Goal: Obtain resource: Obtain resource

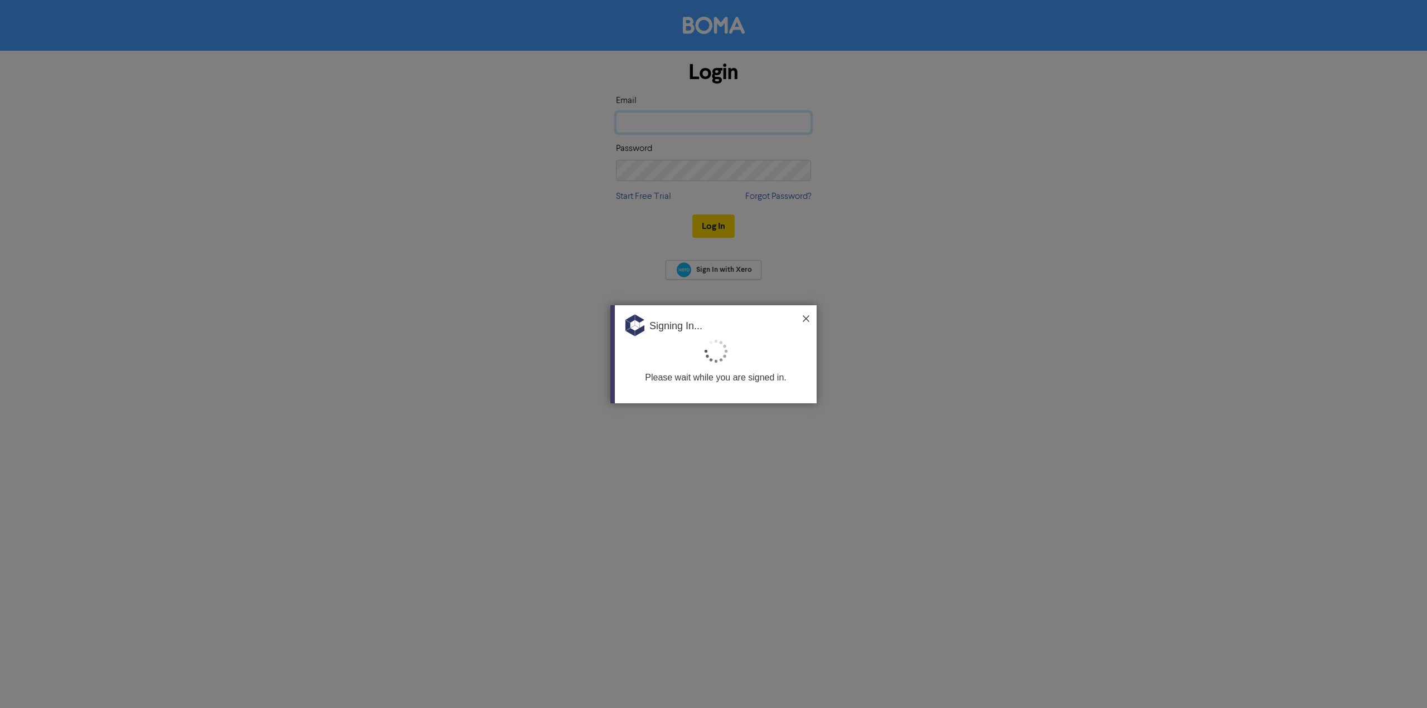
type input "[PERSON_NAME][EMAIL_ADDRESS][DOMAIN_NAME]"
click at [806, 318] on img at bounding box center [806, 318] width 7 height 7
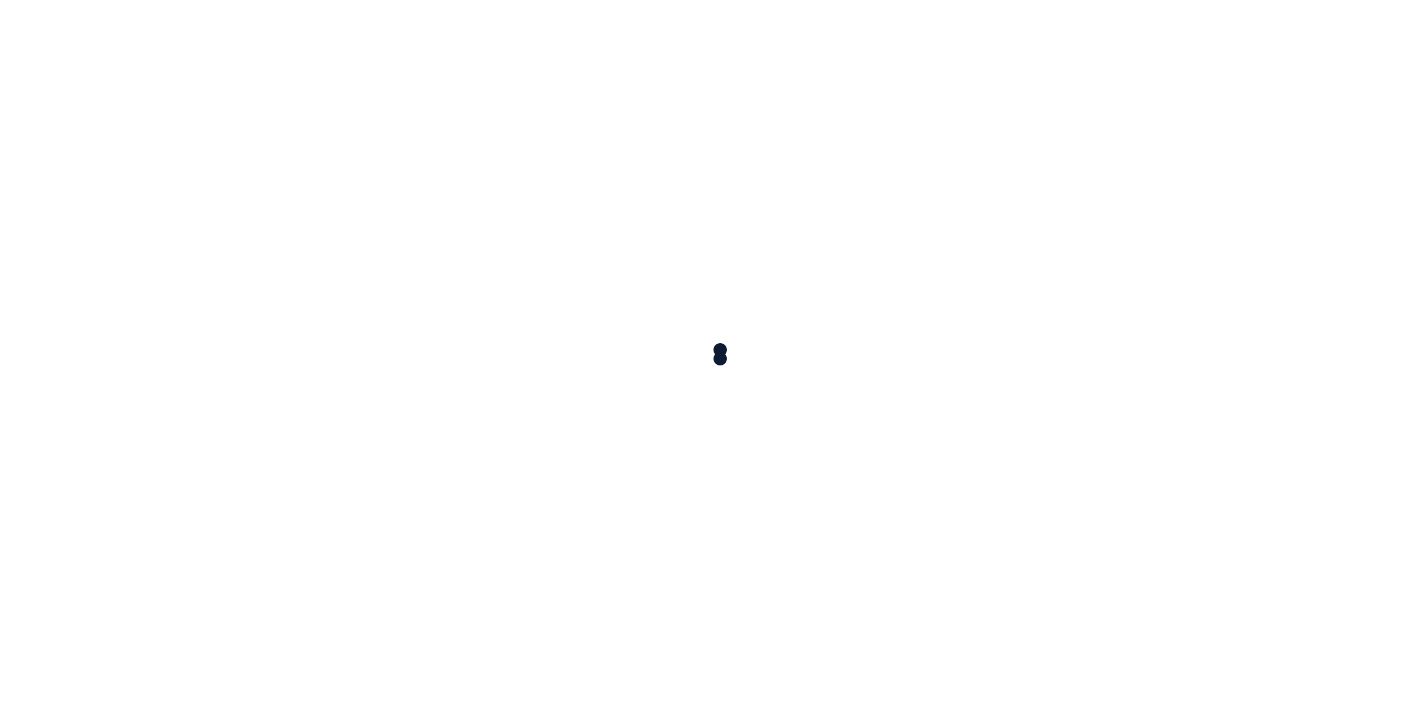
click at [719, 225] on div at bounding box center [713, 354] width 1427 height 708
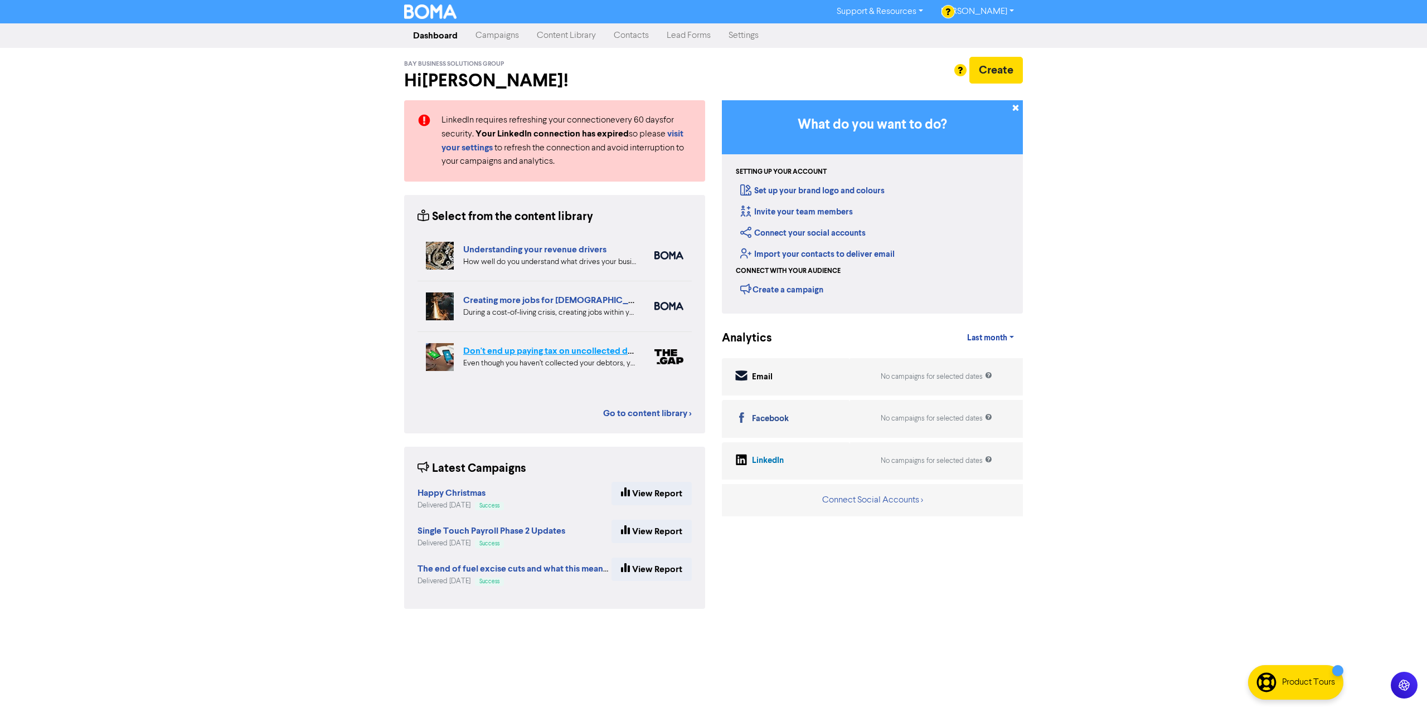
click at [518, 354] on link "Don't end up paying tax on uncollected debtors!" at bounding box center [559, 351] width 193 height 11
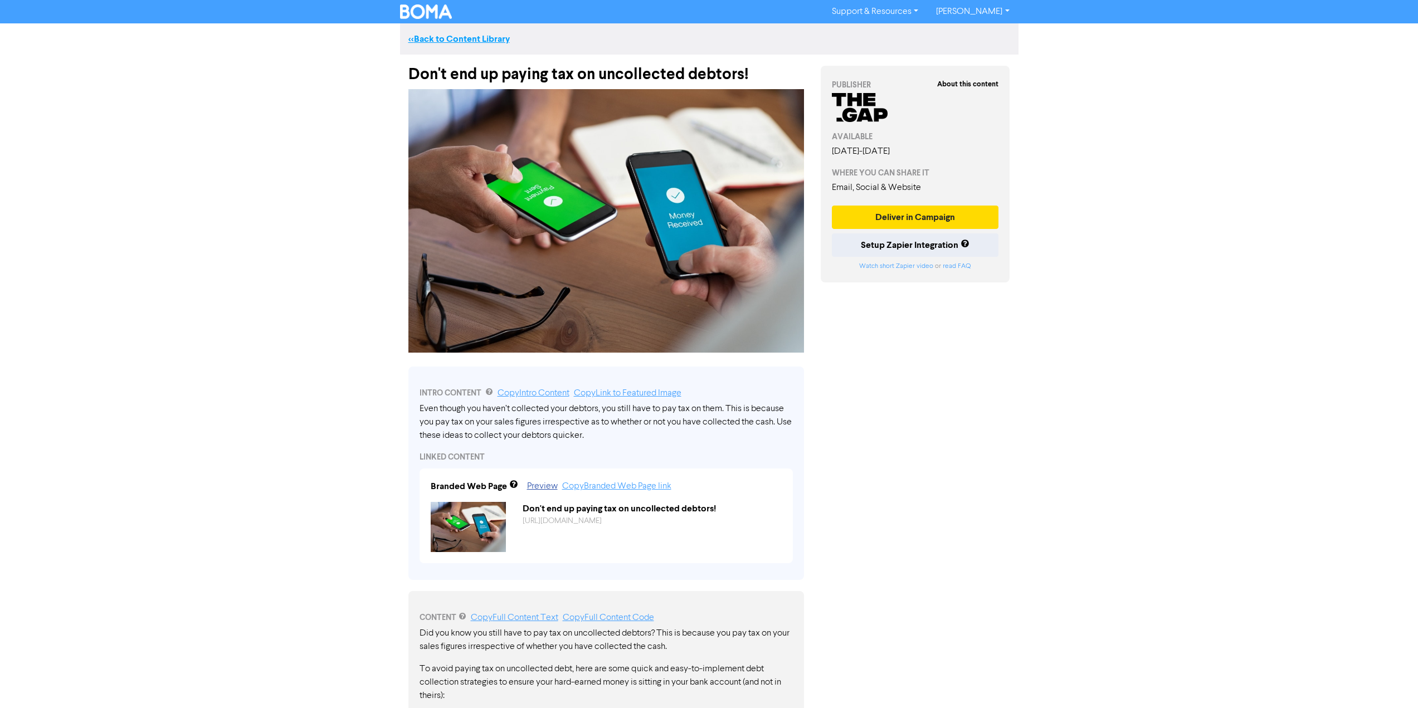
click at [414, 42] on link "<< Back to Content Library" at bounding box center [458, 38] width 101 height 11
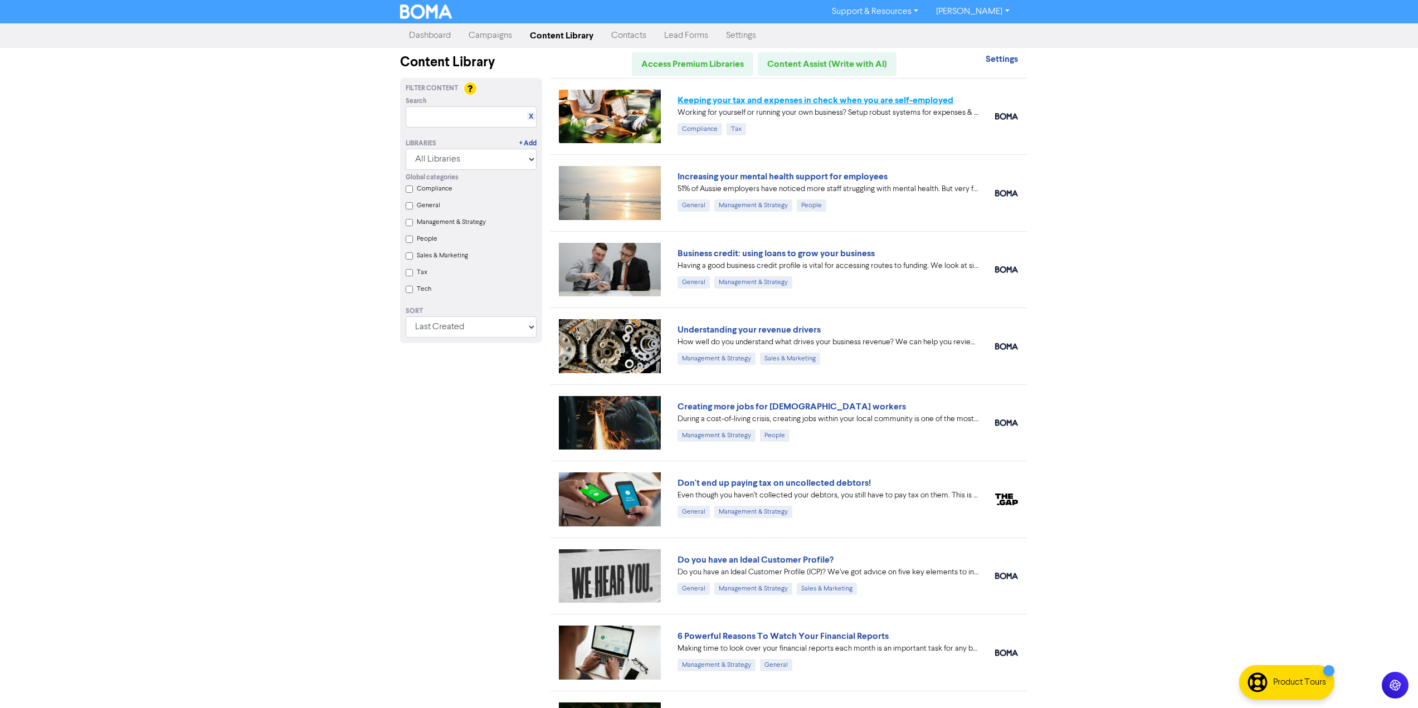
click at [874, 98] on link "Keeping your tax and expenses in check when you are self-employed" at bounding box center [816, 100] width 276 height 11
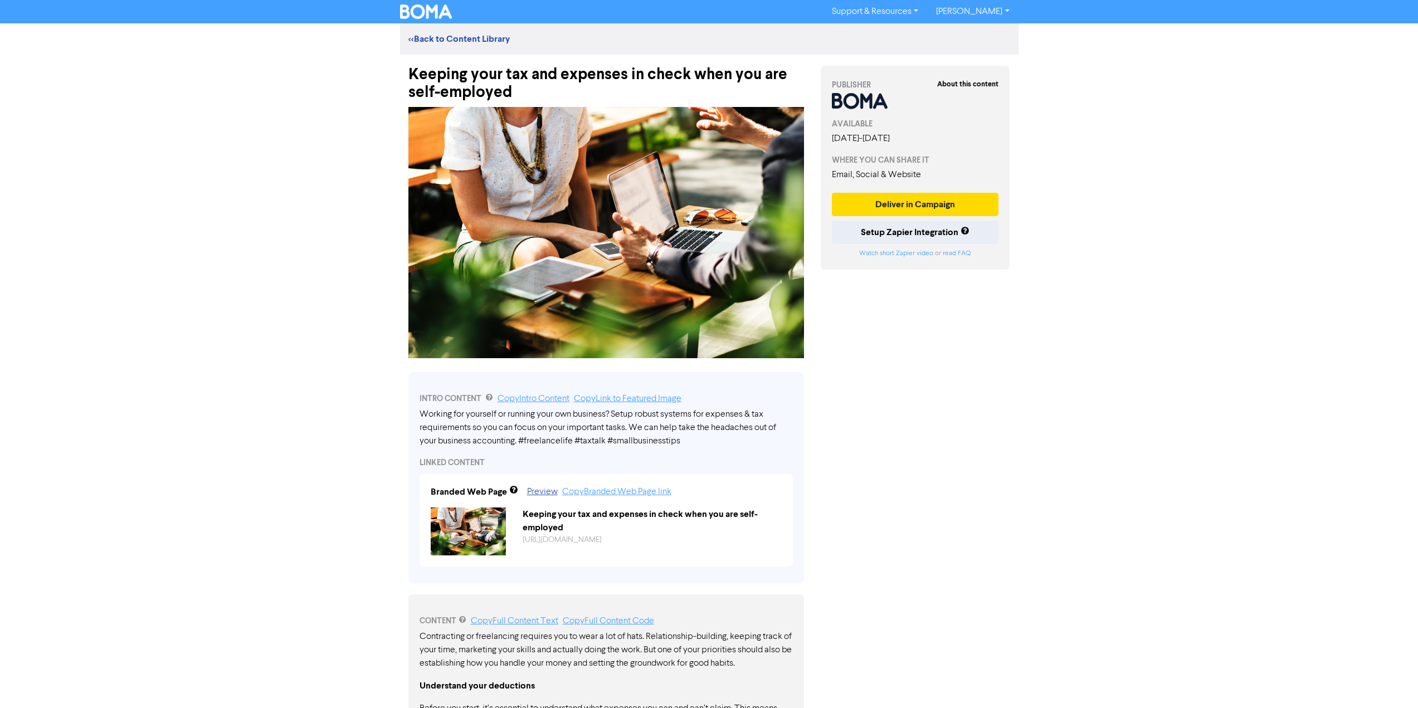
click at [725, 270] on img at bounding box center [606, 232] width 396 height 251
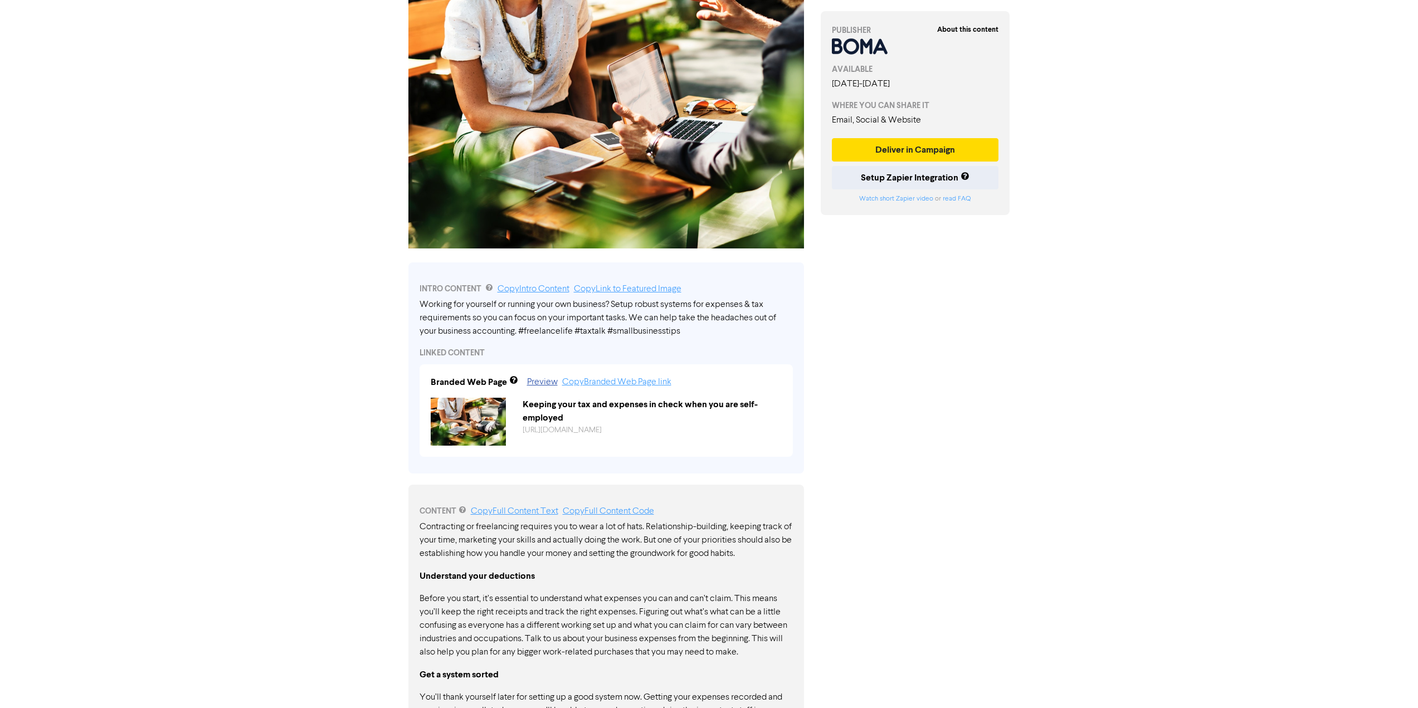
scroll to position [167, 0]
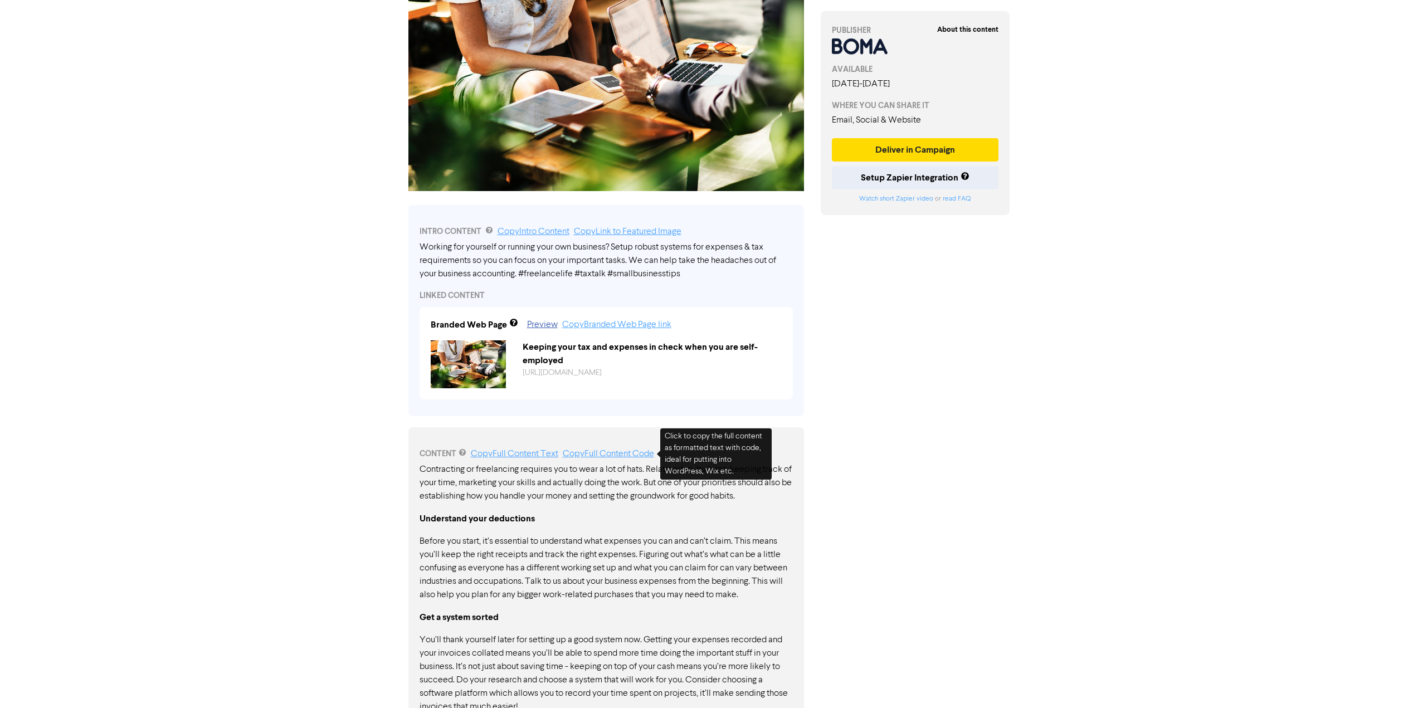
click at [621, 455] on link "Copy Full Content Code" at bounding box center [608, 454] width 91 height 9
click at [634, 456] on link "Copy Full Content Code" at bounding box center [608, 454] width 91 height 9
click at [497, 458] on link "Copy Full Content Text" at bounding box center [514, 454] width 87 height 9
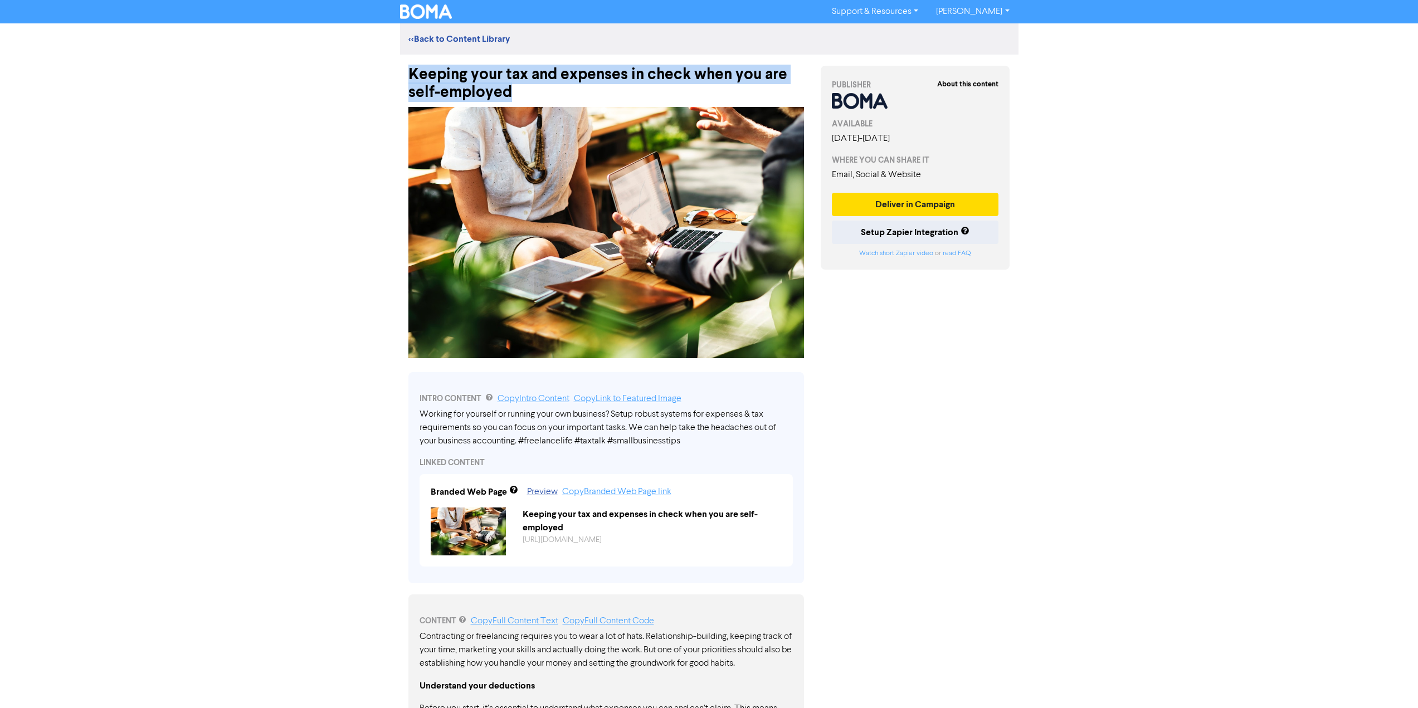
drag, startPoint x: 408, startPoint y: 71, endPoint x: 522, endPoint y: 96, distance: 117.1
click at [522, 96] on div "Keeping your tax and expenses in check when you are self-employed" at bounding box center [606, 78] width 396 height 47
copy div "Keeping your tax and expenses in check when you are self-employed"
click at [429, 38] on link "<< Back to Content Library" at bounding box center [458, 38] width 101 height 11
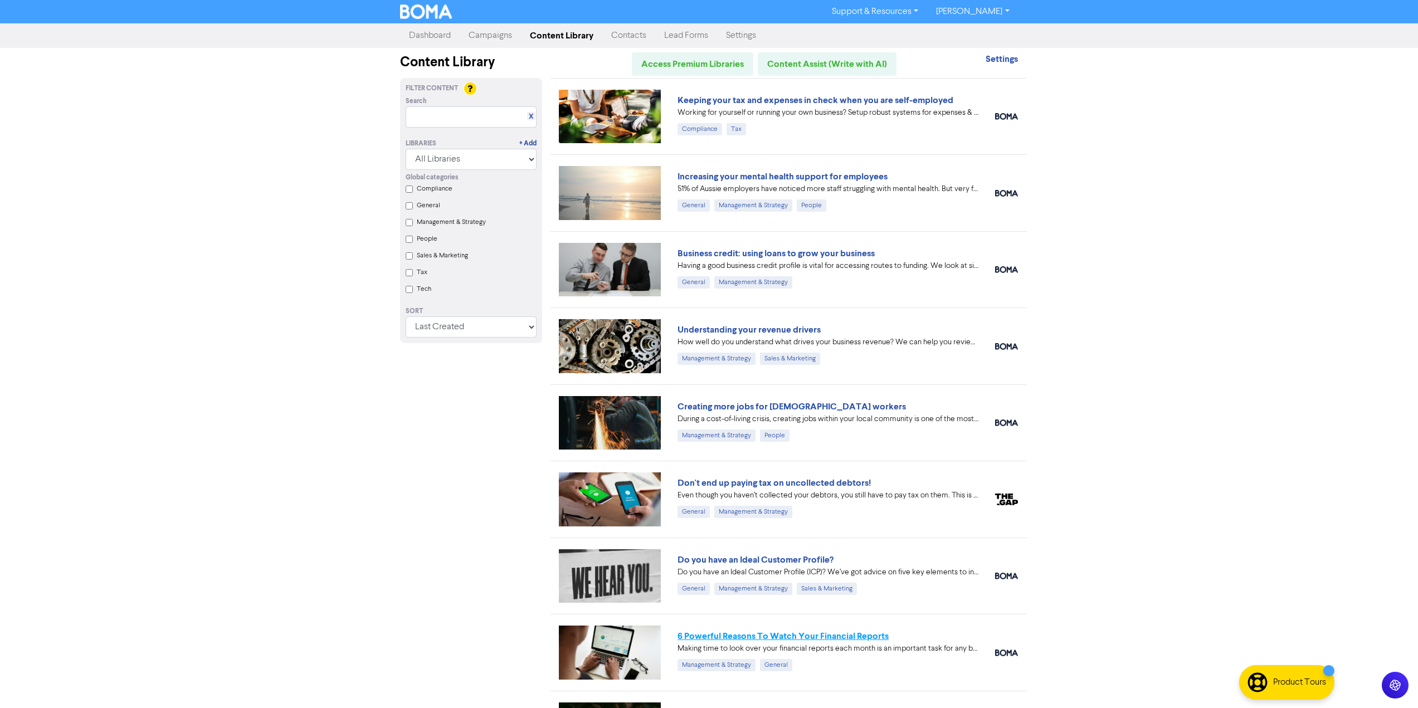
click at [794, 642] on link "6 Powerful Reasons To Watch Your Financial Reports" at bounding box center [783, 636] width 211 height 11
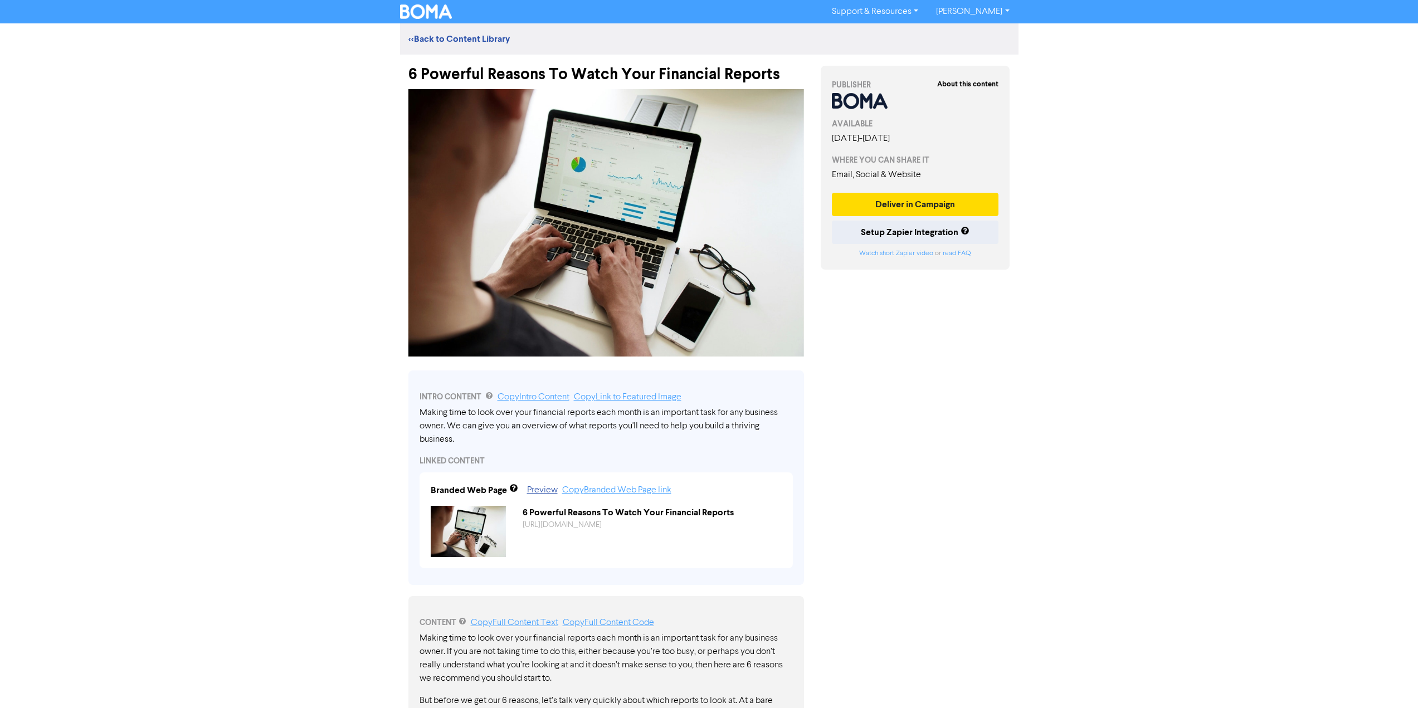
click at [601, 256] on img at bounding box center [606, 223] width 396 height 268
drag, startPoint x: 410, startPoint y: 70, endPoint x: 778, endPoint y: 72, distance: 367.8
click at [778, 72] on div "6 Powerful Reasons To Watch Your Financial Reports" at bounding box center [606, 69] width 396 height 29
copy div "6 Powerful Reasons To Watch Your Financial Reports"
click at [508, 619] on link "Copy Full Content Text" at bounding box center [514, 623] width 87 height 9
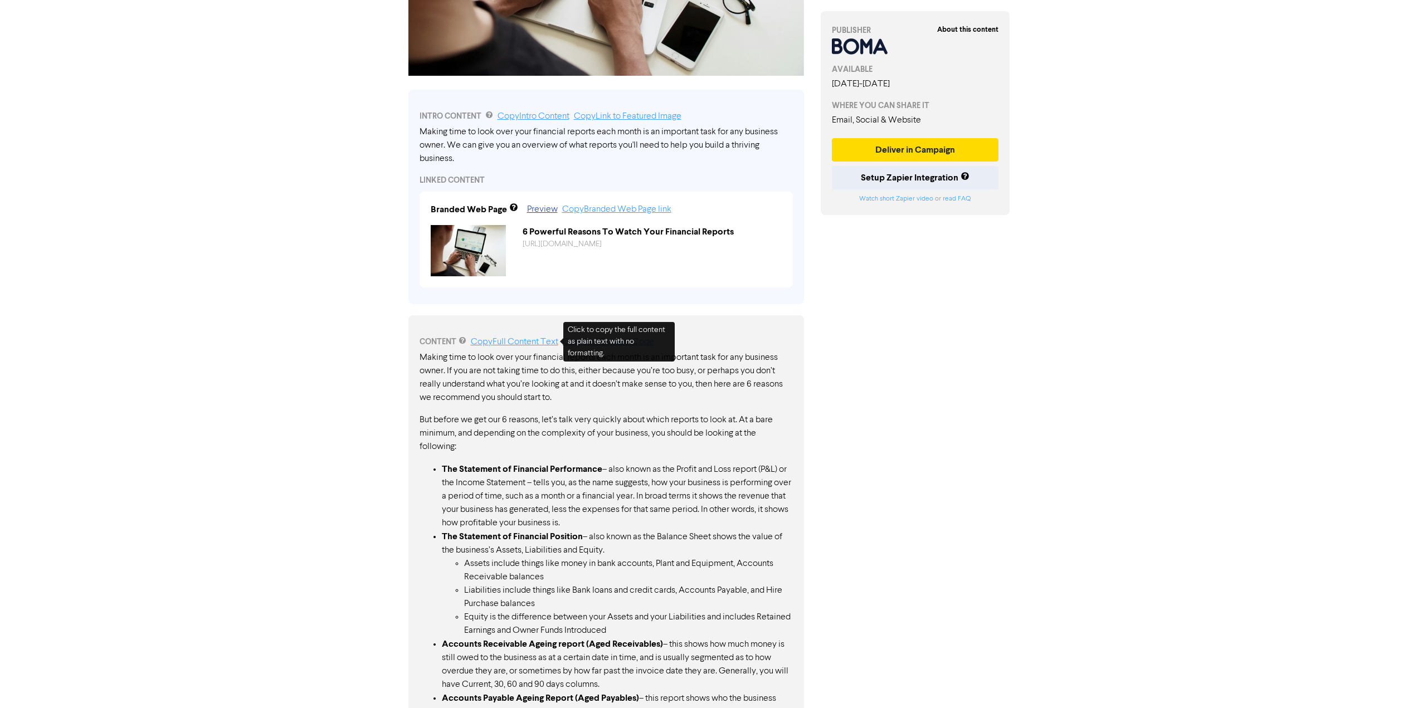
scroll to position [275, 0]
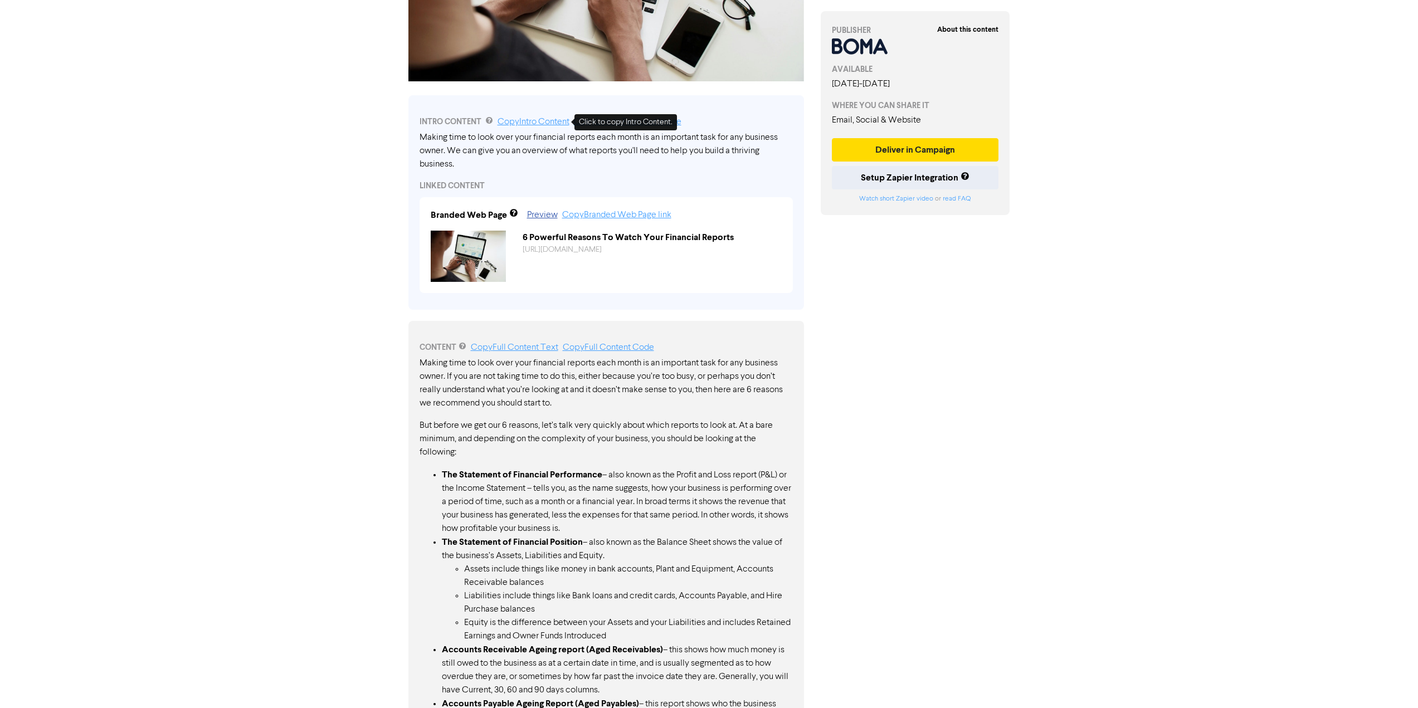
click at [525, 121] on link "Copy Intro Content" at bounding box center [534, 122] width 72 height 9
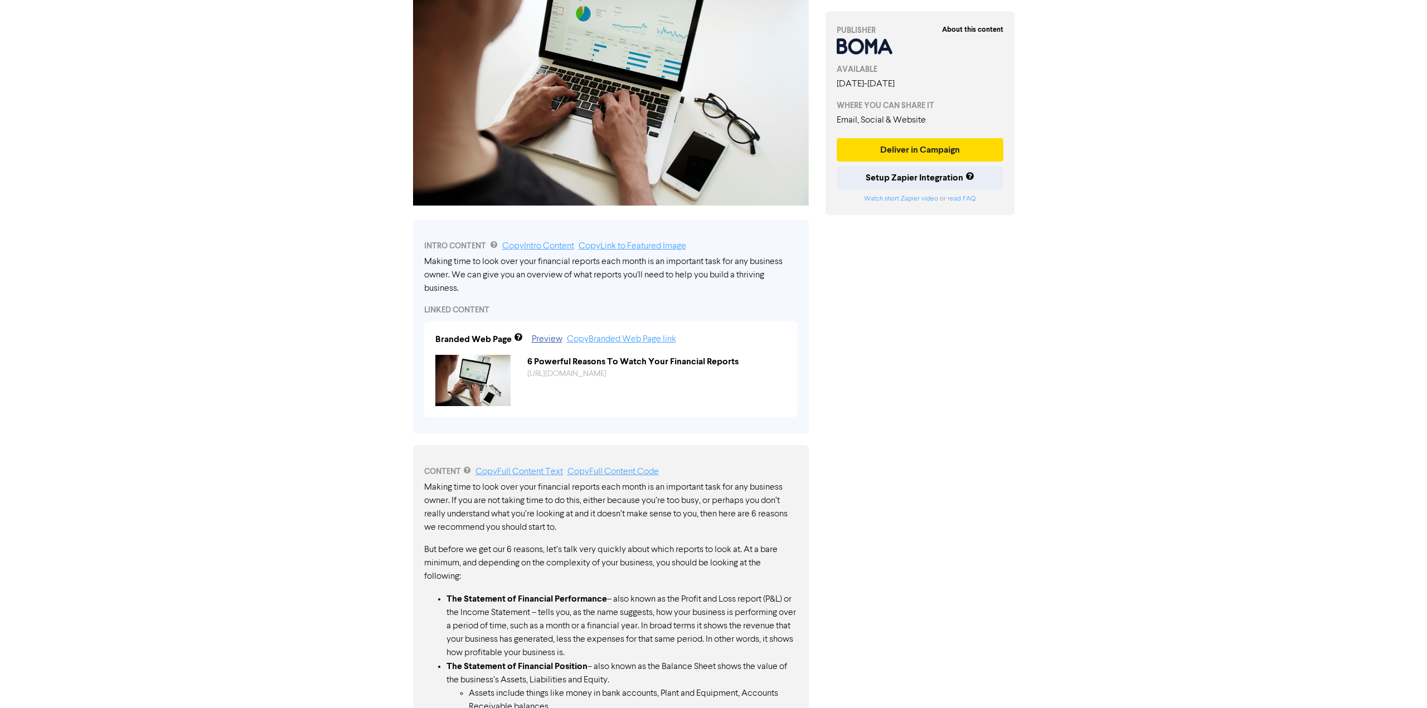
scroll to position [0, 0]
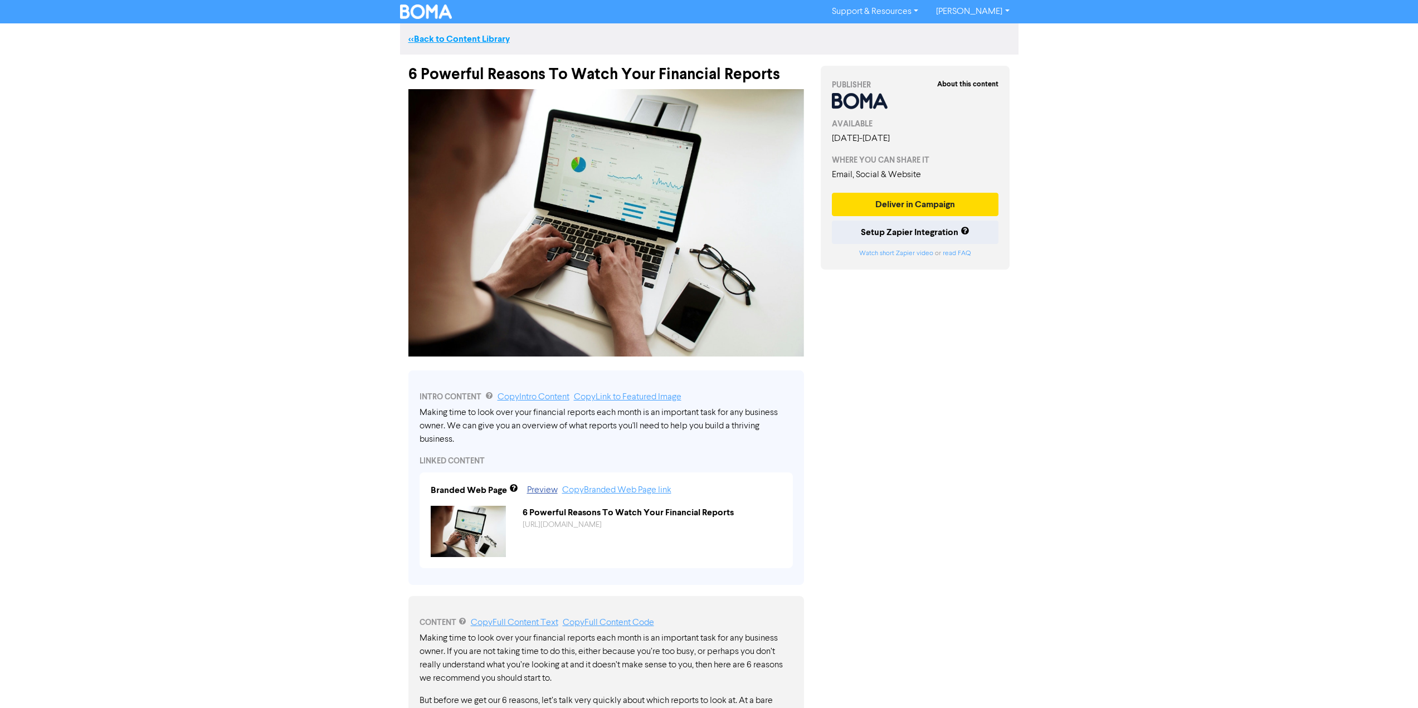
click at [429, 35] on link "<< Back to Content Library" at bounding box center [458, 38] width 101 height 11
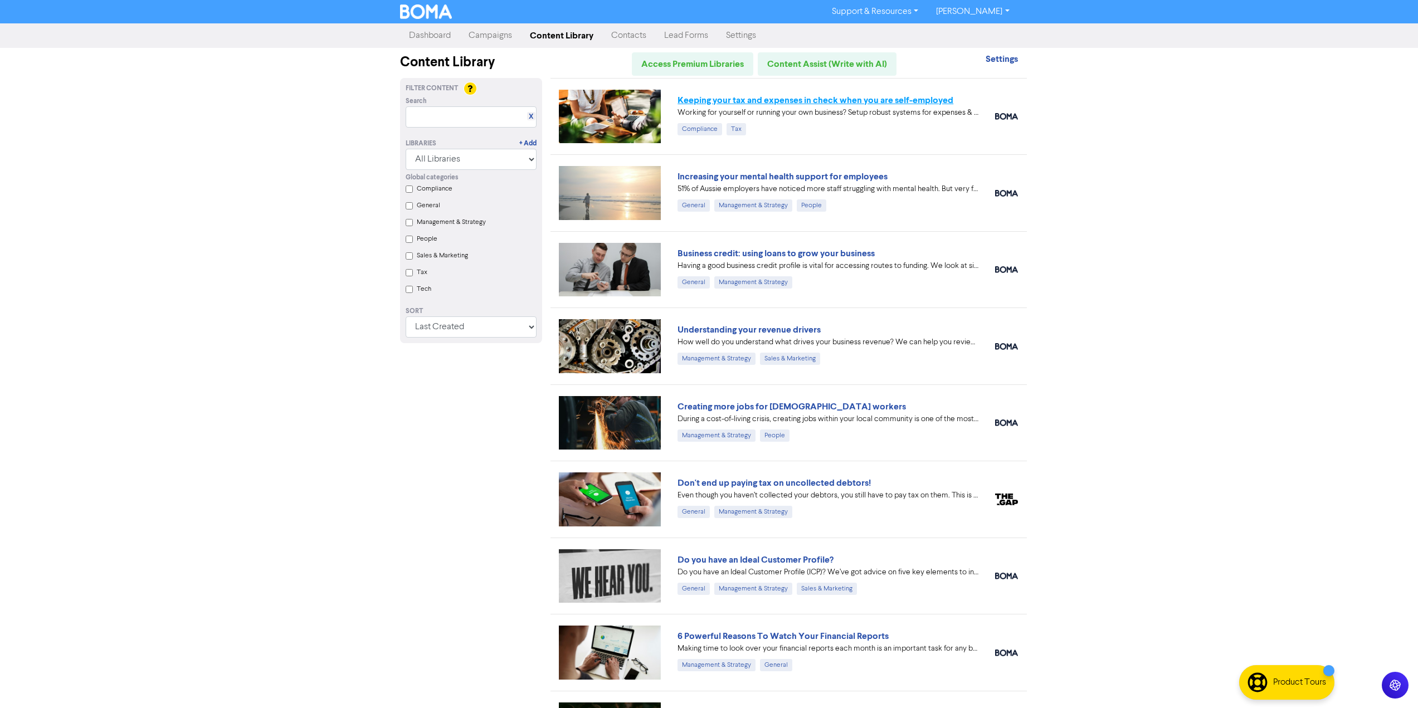
click at [781, 102] on link "Keeping your tax and expenses in check when you are self-employed" at bounding box center [816, 100] width 276 height 11
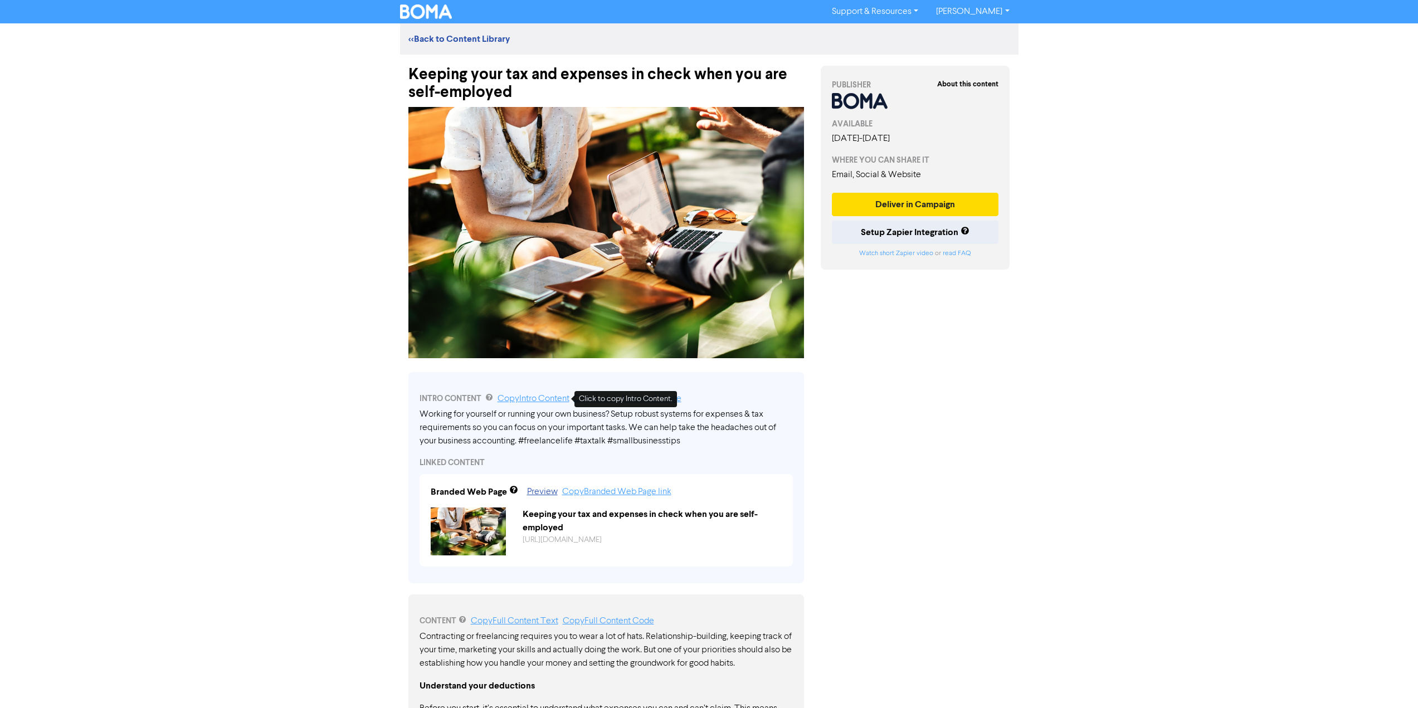
click at [532, 395] on link "Copy Intro Content" at bounding box center [534, 399] width 72 height 9
click at [994, 13] on link "[PERSON_NAME]" at bounding box center [972, 12] width 91 height 18
click at [976, 35] on button "Log Out" at bounding box center [972, 33] width 88 height 13
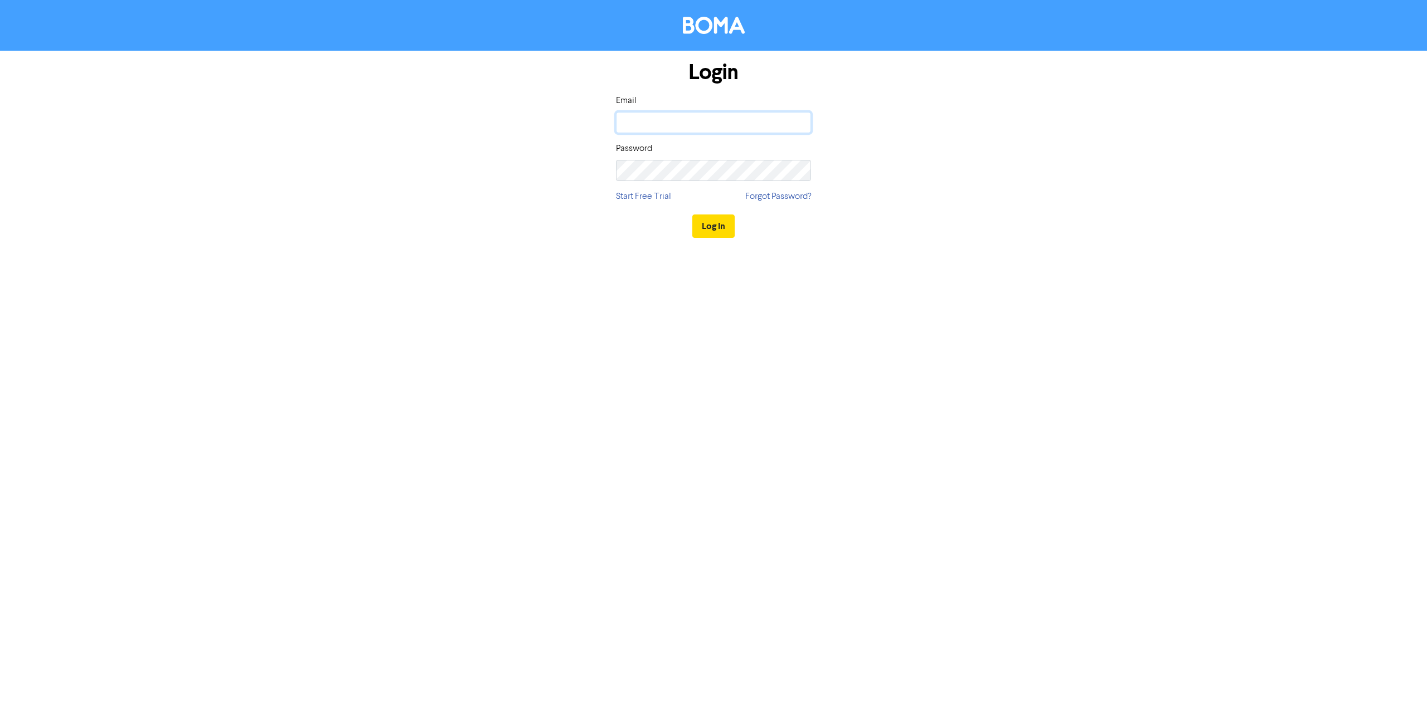
type input "[PERSON_NAME][EMAIL_ADDRESS][DOMAIN_NAME]"
